Goal: Task Accomplishment & Management: Manage account settings

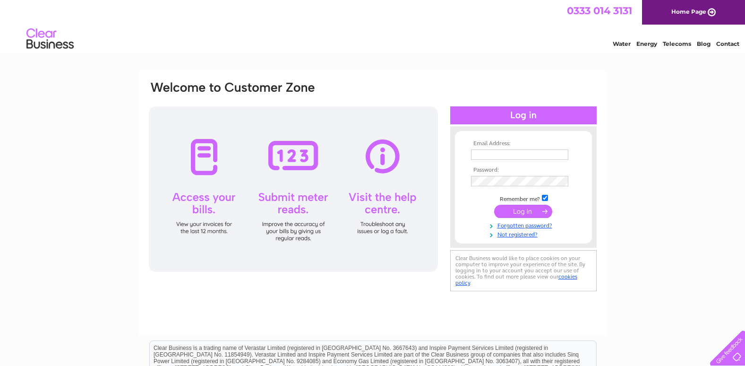
click at [492, 157] on input "text" at bounding box center [519, 154] width 97 height 10
type input "angela-herbertshire@hotmail.co.uk"
click at [494, 205] on input "submit" at bounding box center [523, 211] width 58 height 13
click at [514, 213] on input "submit" at bounding box center [523, 211] width 58 height 13
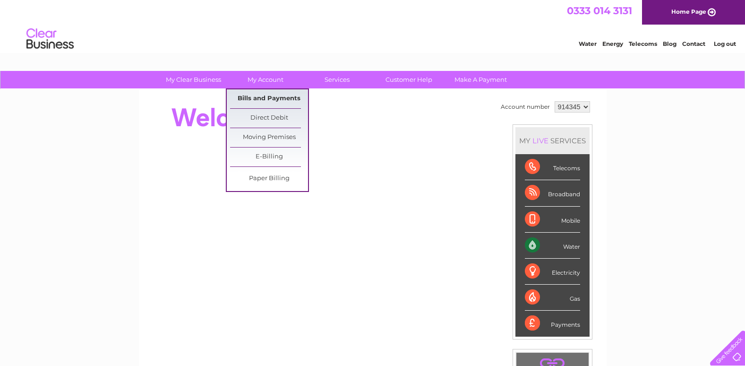
click at [259, 94] on link "Bills and Payments" at bounding box center [269, 98] width 78 height 19
click at [258, 99] on link "Bills and Payments" at bounding box center [269, 98] width 78 height 19
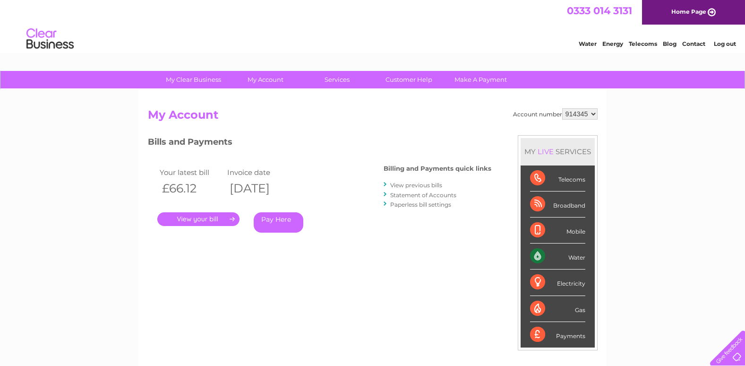
click at [223, 217] on link "." at bounding box center [198, 219] width 82 height 14
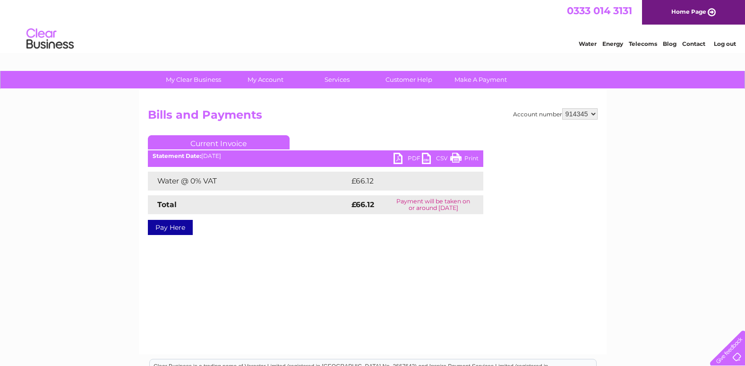
click at [403, 158] on link "PDF" at bounding box center [407, 160] width 28 height 14
